Goal: Information Seeking & Learning: Learn about a topic

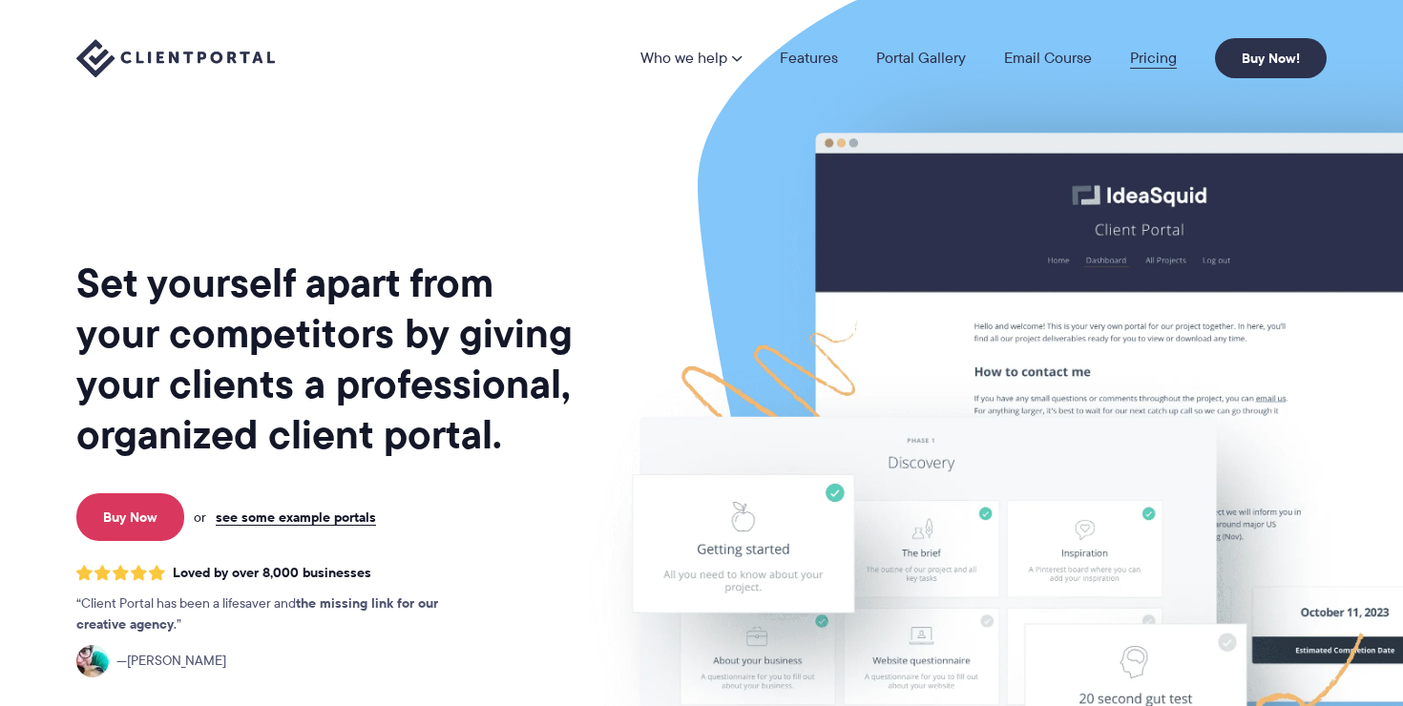
click at [1172, 58] on link "Pricing" at bounding box center [1153, 58] width 47 height 15
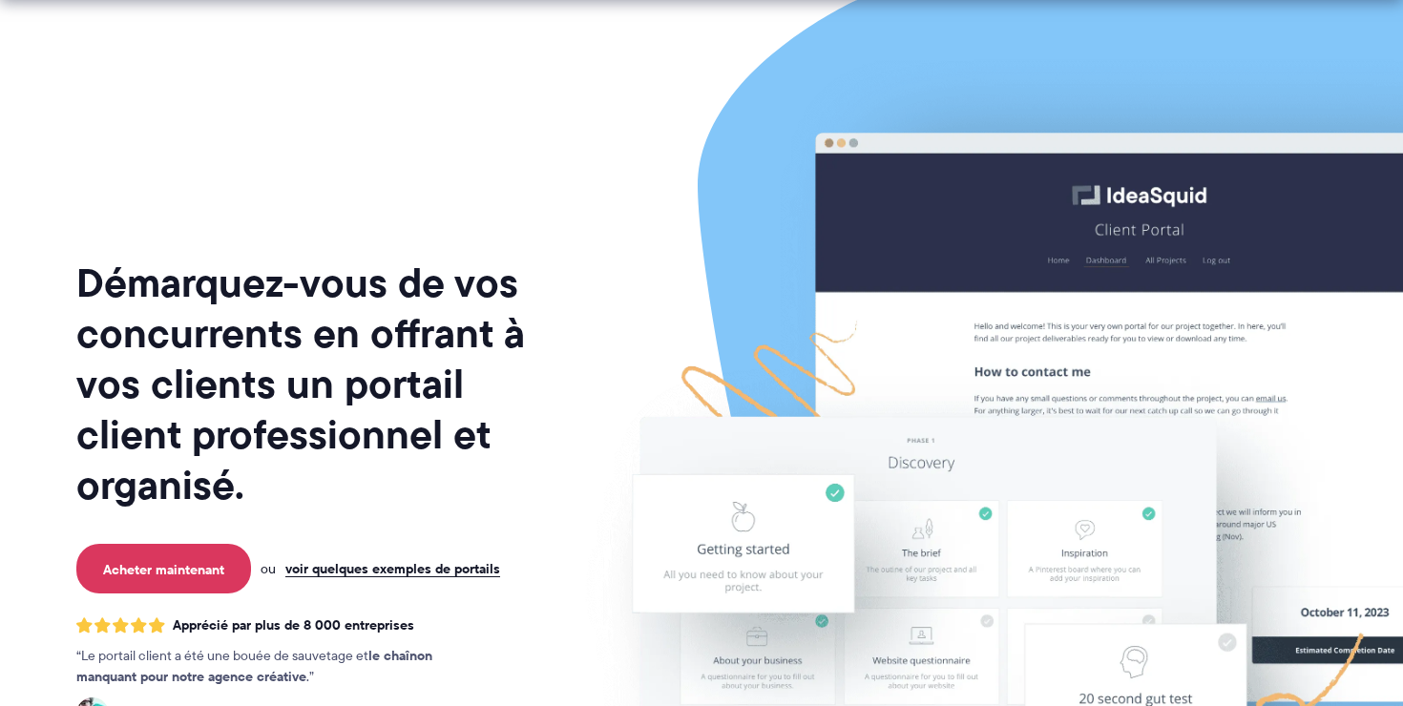
scroll to position [209, 0]
